Goal: Task Accomplishment & Management: Complete application form

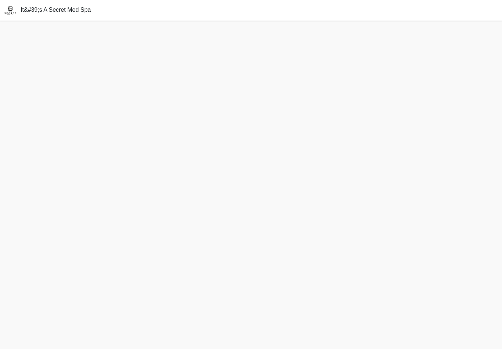
scroll to position [14, 0]
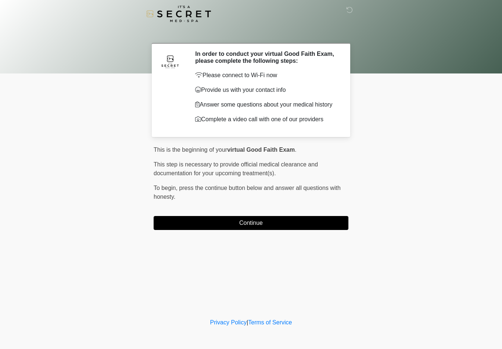
click at [316, 221] on button "Continue" at bounding box center [251, 223] width 195 height 14
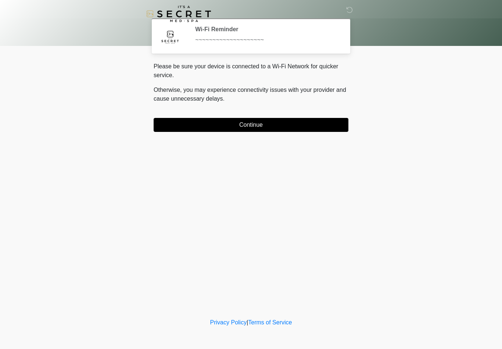
click at [324, 126] on button "Continue" at bounding box center [251, 125] width 195 height 14
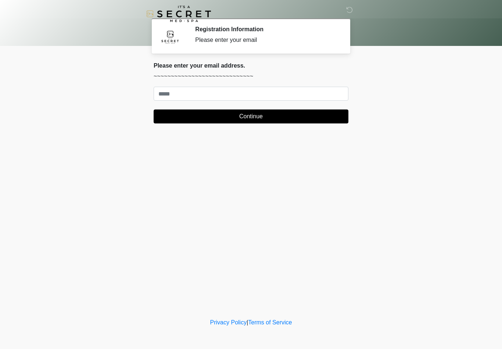
click at [0, 0] on html "‎ ‎ Registration Information Please enter your email Please connect to Wi-Fi no…" at bounding box center [251, 174] width 502 height 349
click at [473, 63] on body "‎ ‎ Registration Information Please enter your email Please connect to Wi-Fi no…" at bounding box center [251, 174] width 502 height 349
click at [293, 87] on input "Where should we email your treatment plan?" at bounding box center [251, 94] width 195 height 14
type input "*"
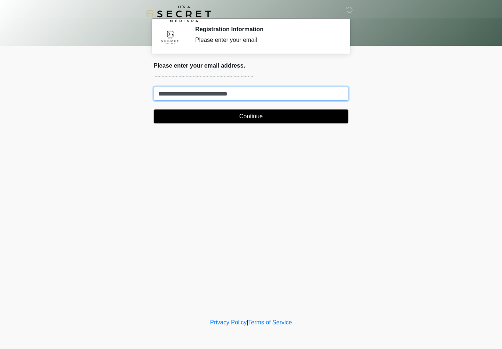
type input "**********"
click at [310, 117] on button "Continue" at bounding box center [251, 116] width 195 height 14
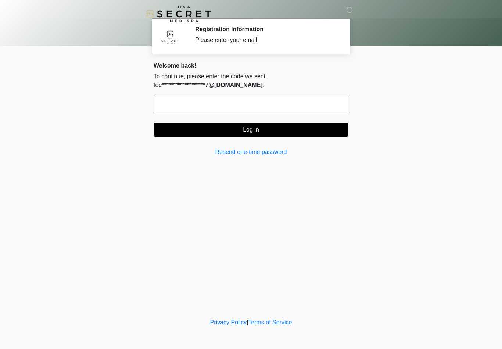
click at [296, 104] on input "text" at bounding box center [251, 104] width 195 height 18
type input "******"
click at [318, 133] on button "Log in" at bounding box center [251, 130] width 195 height 14
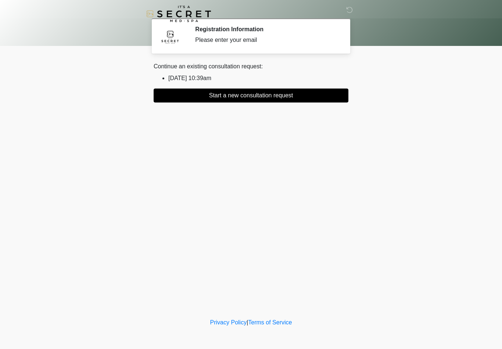
click at [266, 96] on button "Start a new consultation request" at bounding box center [251, 96] width 195 height 14
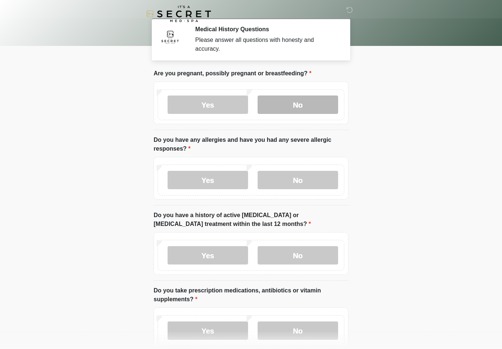
click at [302, 103] on label "No" at bounding box center [297, 104] width 80 height 18
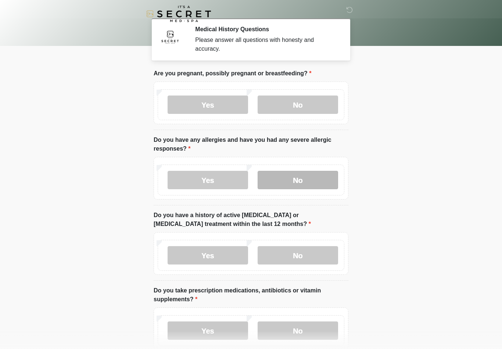
click at [286, 182] on label "No" at bounding box center [297, 180] width 80 height 18
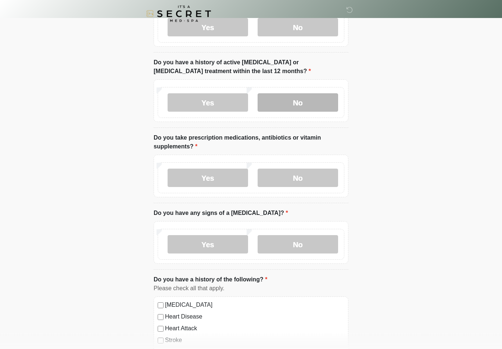
click at [285, 106] on label "No" at bounding box center [297, 103] width 80 height 18
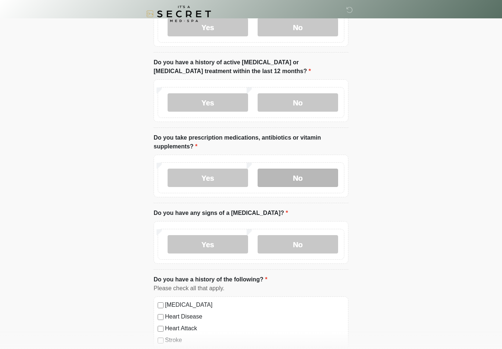
click at [292, 175] on label "No" at bounding box center [297, 178] width 80 height 18
click at [229, 176] on label "Yes" at bounding box center [207, 178] width 80 height 18
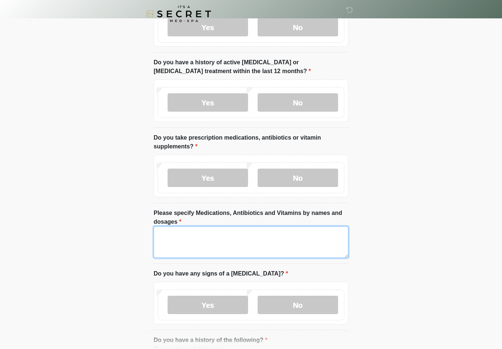
click at [228, 256] on textarea "Please specify Medications, Antibiotics and Vitamins by names and dosages" at bounding box center [251, 242] width 195 height 32
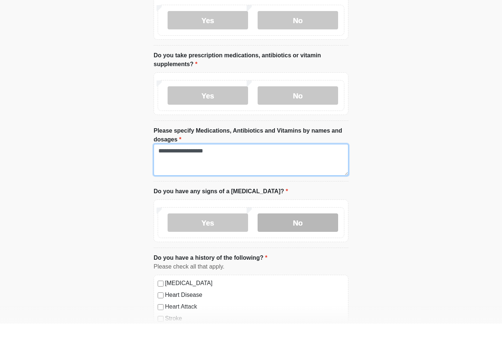
scroll to position [217, 0]
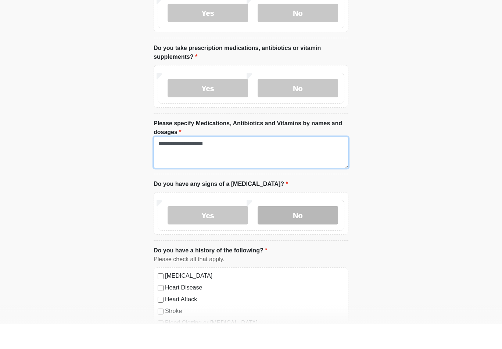
type textarea "**********"
click at [294, 231] on label "No" at bounding box center [297, 240] width 80 height 18
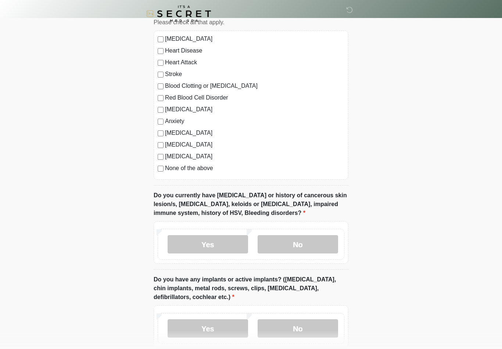
scroll to position [479, 0]
click at [284, 246] on label "No" at bounding box center [297, 244] width 80 height 18
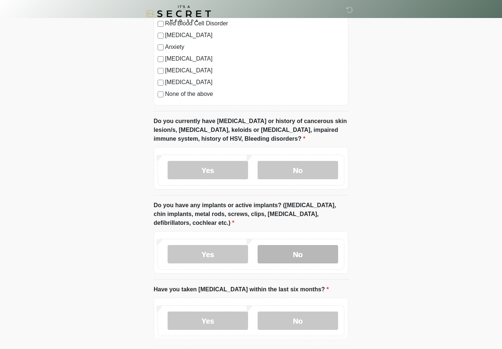
click at [285, 250] on label "No" at bounding box center [297, 254] width 80 height 18
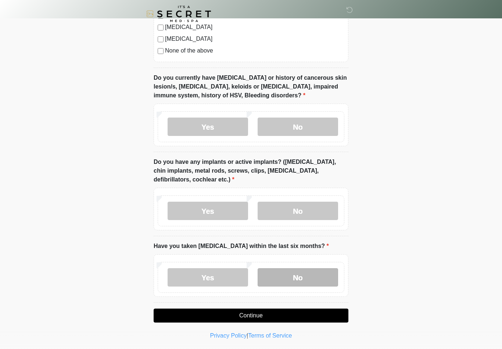
click at [286, 273] on label "No" at bounding box center [297, 277] width 80 height 18
click at [277, 318] on button "Continue" at bounding box center [251, 316] width 195 height 14
click at [306, 315] on button "Continue" at bounding box center [251, 316] width 195 height 14
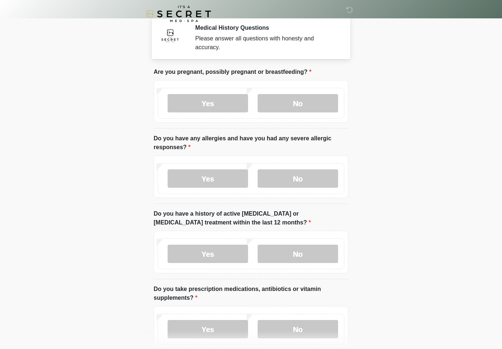
scroll to position [0, 0]
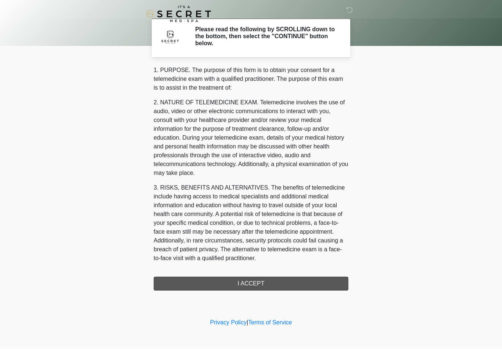
click at [292, 286] on div "1. PURPOSE. The purpose of this form is to obtain your consent for a telemedici…" at bounding box center [251, 178] width 195 height 225
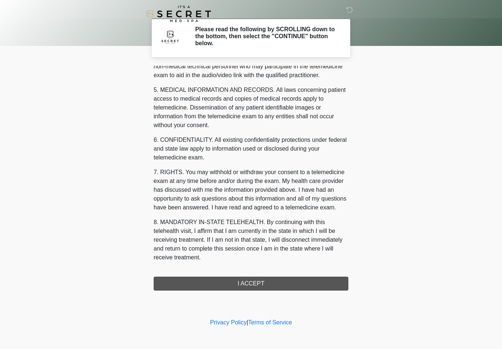
scroll to position [224, 0]
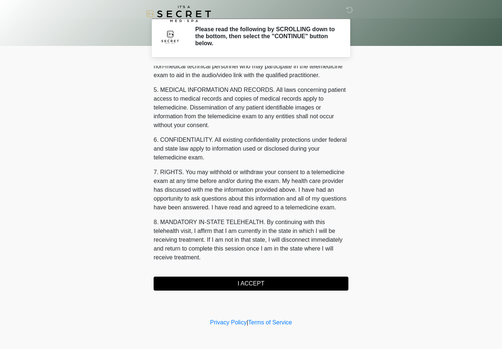
click at [245, 285] on button "I ACCEPT" at bounding box center [251, 284] width 195 height 14
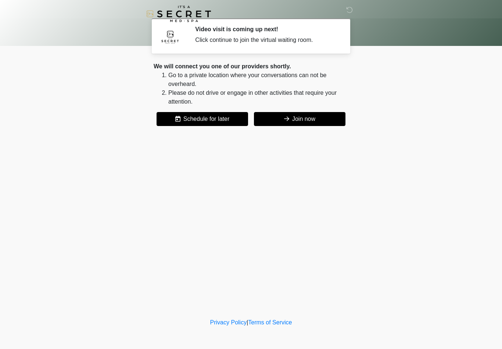
click at [288, 120] on icon at bounding box center [286, 119] width 5 height 6
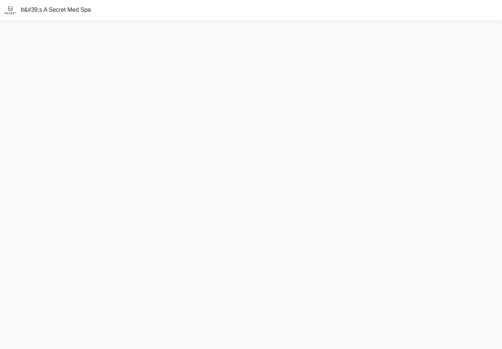
scroll to position [2, 0]
